Goal: Browse casually

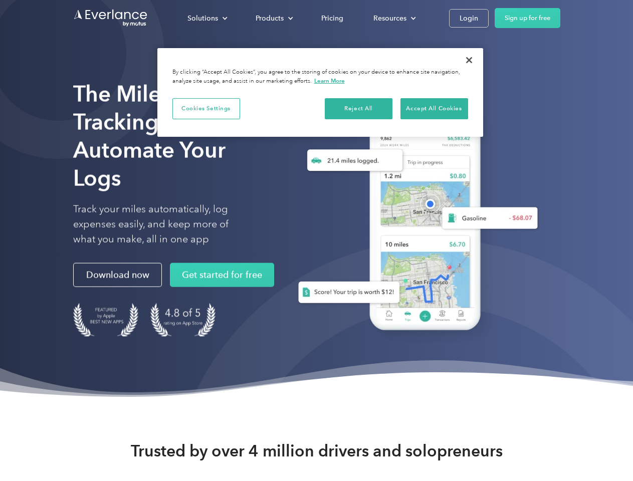
click at [207, 18] on div "Solutions" at bounding box center [203, 18] width 31 height 13
click at [273, 18] on div "Products" at bounding box center [270, 18] width 28 height 13
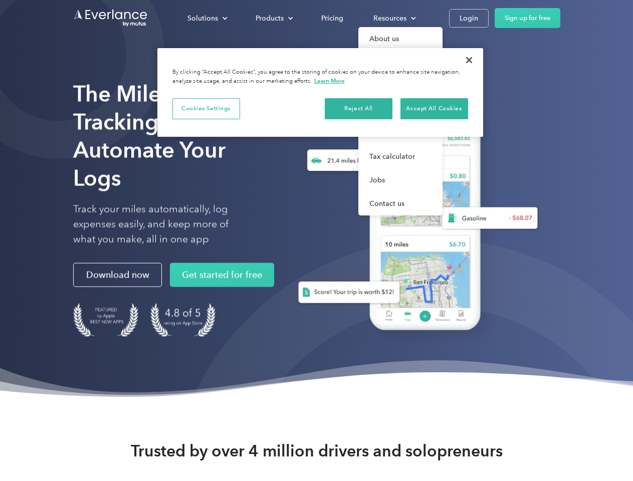
click at [394, 18] on div "Resources" at bounding box center [390, 18] width 33 height 13
click at [206, 108] on button "Cookies Settings" at bounding box center [207, 108] width 68 height 21
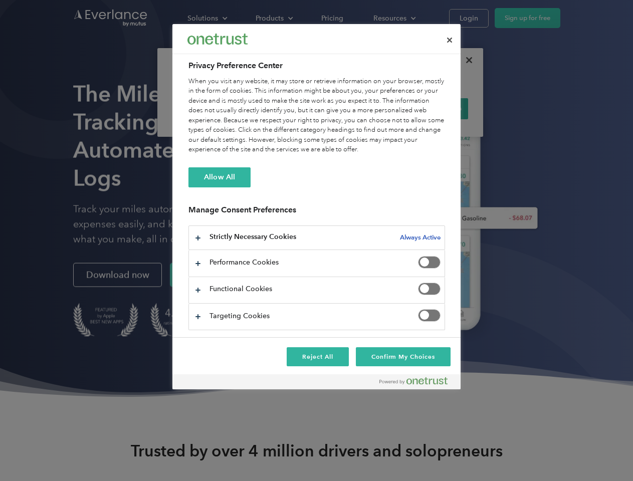
click at [359, 108] on div "When you visit any website, it may store or retrieve information on your browse…" at bounding box center [317, 116] width 257 height 78
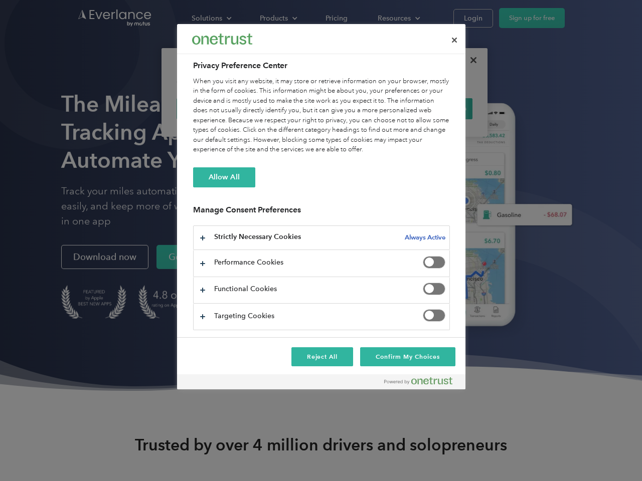
click at [434, 108] on div "When you visit any website, it may store or retrieve information on your browse…" at bounding box center [321, 116] width 257 height 78
click at [469, 60] on div at bounding box center [321, 240] width 642 height 481
